Goal: Task Accomplishment & Management: Manage account settings

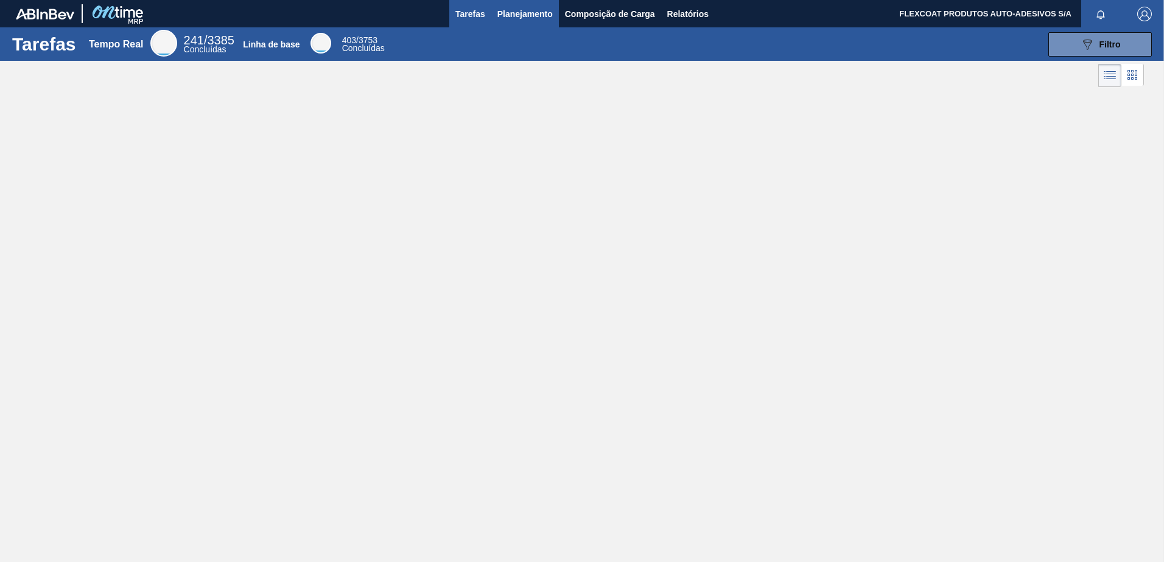
click at [515, 19] on span "Planejamento" at bounding box center [524, 14] width 55 height 15
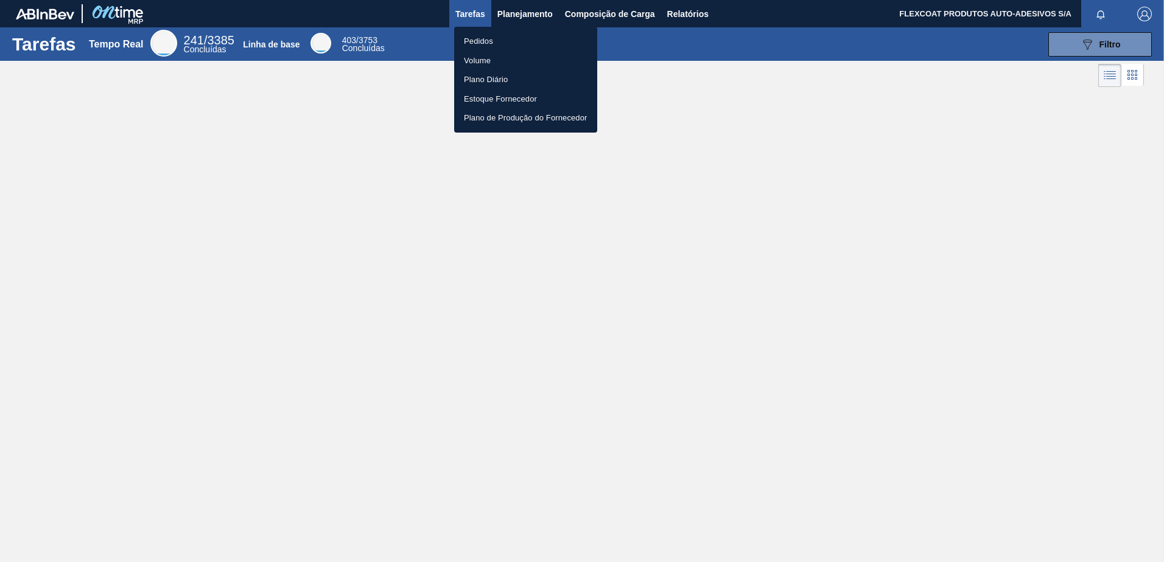
click at [480, 37] on li "Pedidos" at bounding box center [525, 41] width 143 height 19
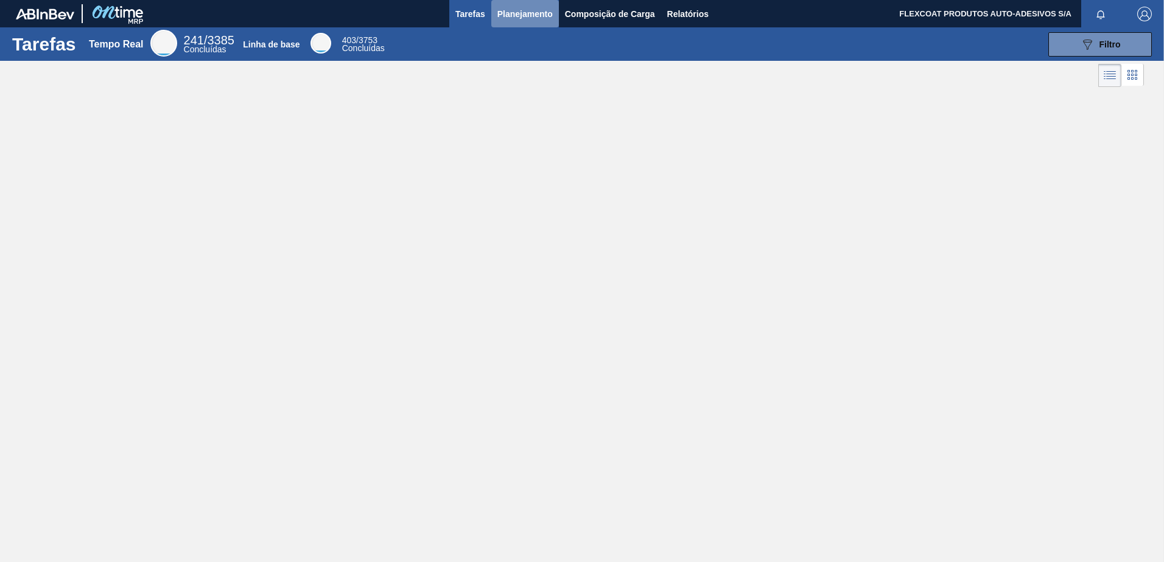
click at [509, 9] on span "Planejamento" at bounding box center [524, 14] width 55 height 15
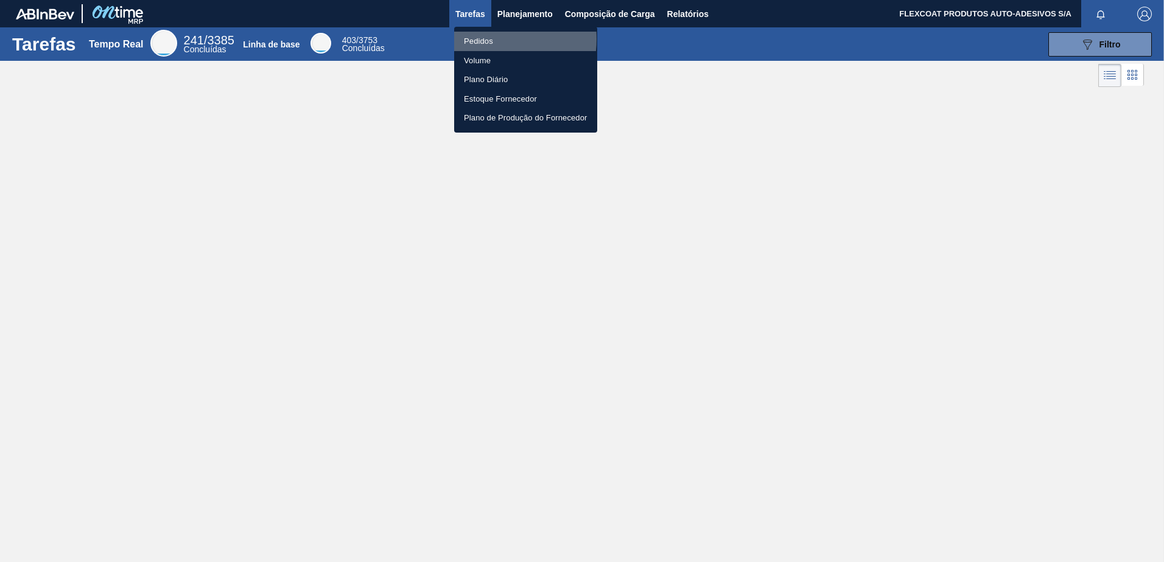
click at [481, 39] on li "Pedidos" at bounding box center [525, 41] width 143 height 19
